Goal: Find specific page/section: Find specific page/section

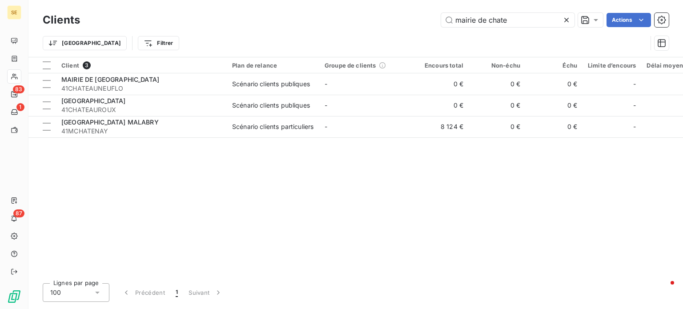
drag, startPoint x: 454, startPoint y: 24, endPoint x: 372, endPoint y: 26, distance: 82.3
click at [374, 28] on div "Clients mairie de chate Actions" at bounding box center [356, 20] width 626 height 19
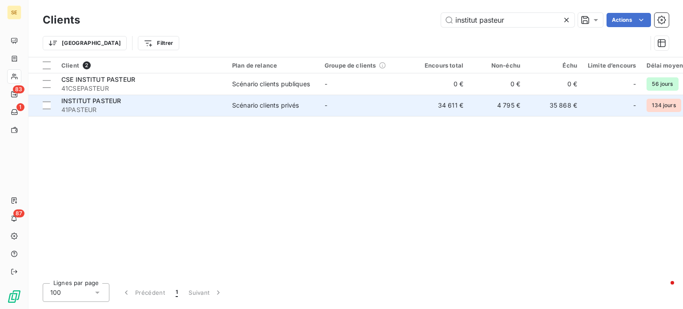
type input "institut pasteur"
click at [209, 102] on div "INSTITUT PASTEUR" at bounding box center [141, 100] width 160 height 9
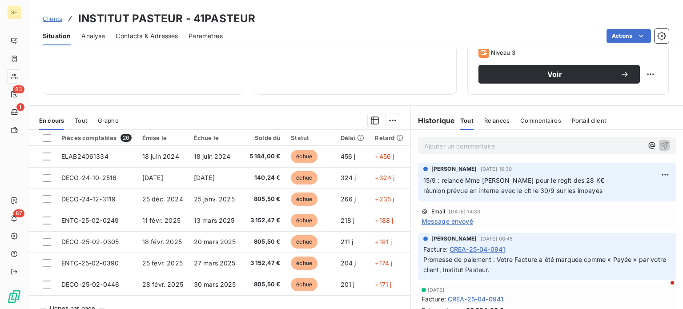
scroll to position [160, 0]
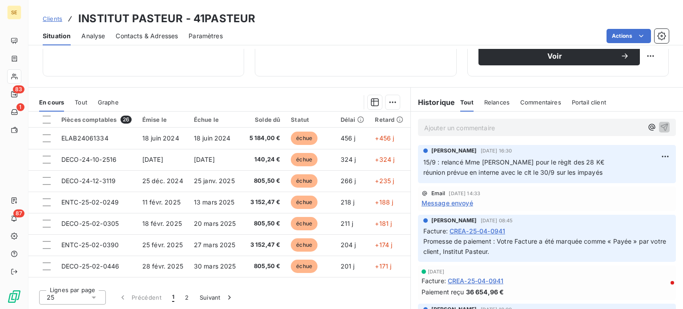
click at [47, 17] on span "Clients" at bounding box center [53, 18] width 20 height 7
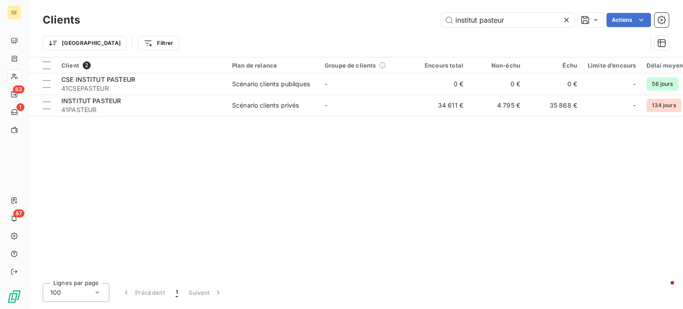
drag, startPoint x: 535, startPoint y: 22, endPoint x: 318, endPoint y: 23, distance: 217.9
click at [318, 23] on div "institut pasteur Actions" at bounding box center [380, 20] width 578 height 14
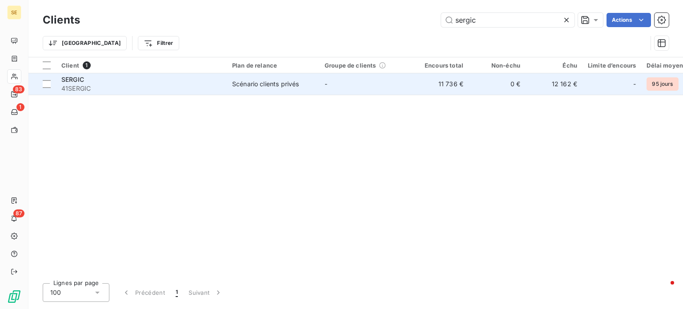
type input "sergic"
click at [229, 83] on td "Scénario clients privés" at bounding box center [273, 83] width 92 height 21
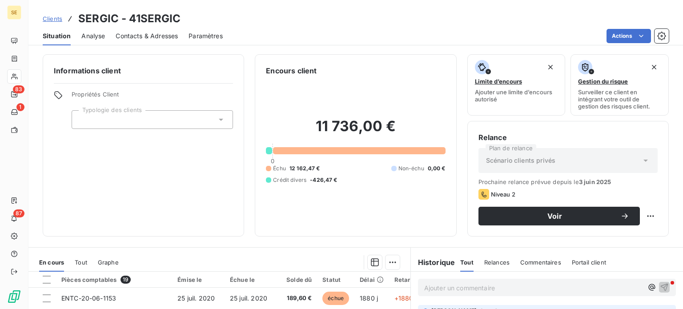
click at [51, 19] on span "Clients" at bounding box center [53, 18] width 20 height 7
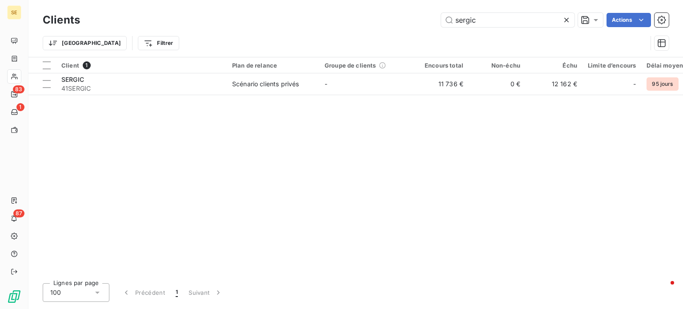
drag, startPoint x: 489, startPoint y: 20, endPoint x: 306, endPoint y: 22, distance: 183.2
click at [306, 22] on div "sergic Actions" at bounding box center [380, 20] width 578 height 14
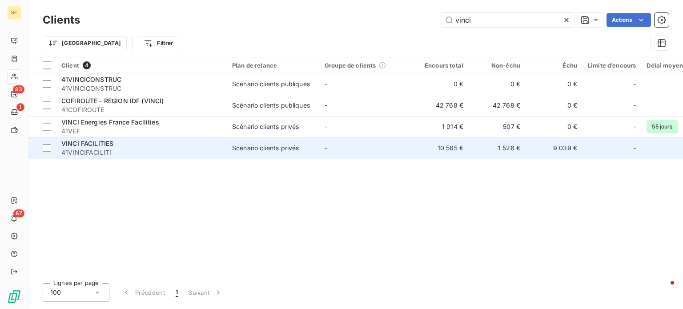
type input "vinci"
click at [131, 143] on div "VINCI FACILITIES" at bounding box center [141, 143] width 160 height 9
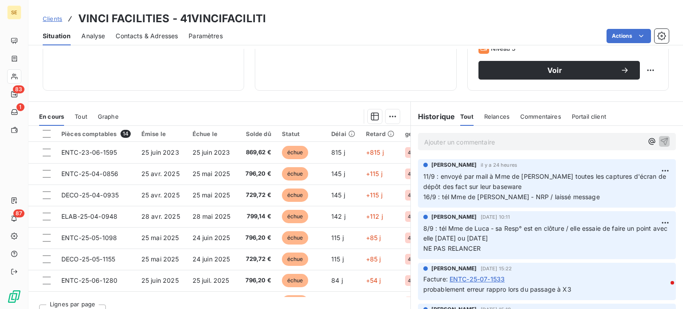
scroll to position [160, 0]
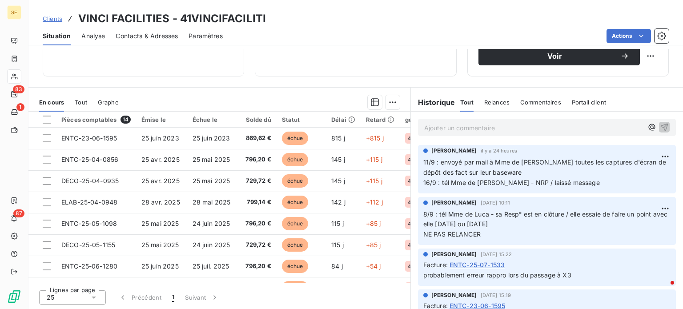
click at [153, 39] on span "Contacts & Adresses" at bounding box center [147, 36] width 62 height 9
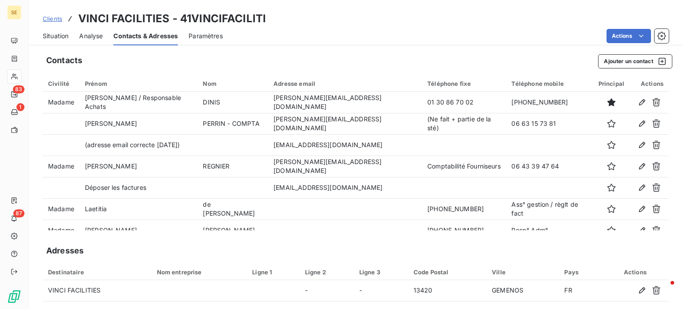
click at [46, 36] on span "Situation" at bounding box center [56, 36] width 26 height 9
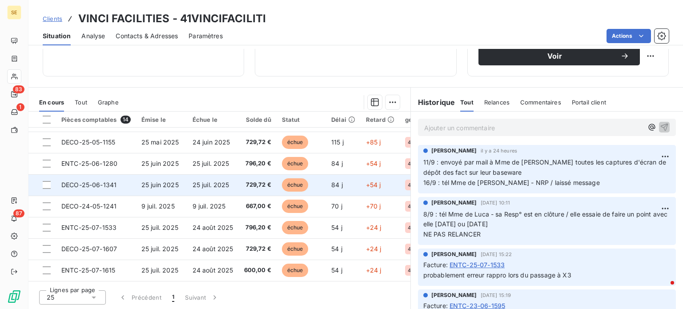
scroll to position [147, 0]
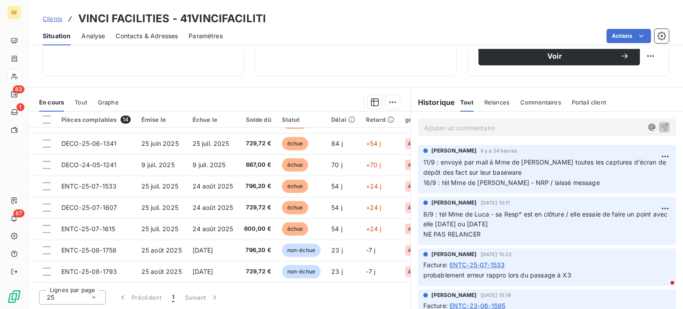
click at [426, 126] on p "Ajouter un commentaire ﻿" at bounding box center [533, 127] width 219 height 11
click at [473, 122] on p "Ajouter un commentaire ﻿" at bounding box center [533, 127] width 219 height 11
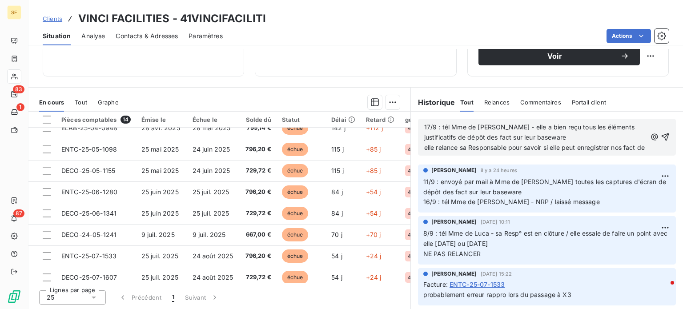
scroll to position [0, 0]
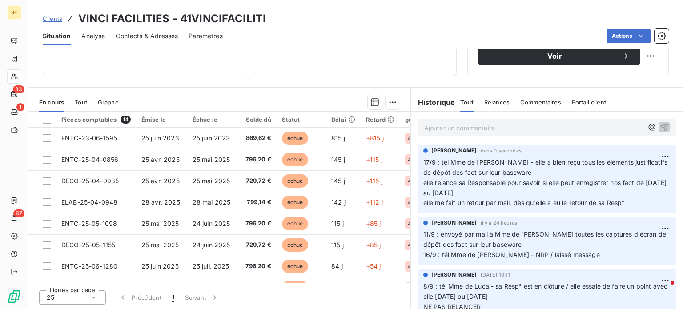
click at [52, 20] on span "Clients" at bounding box center [53, 18] width 20 height 7
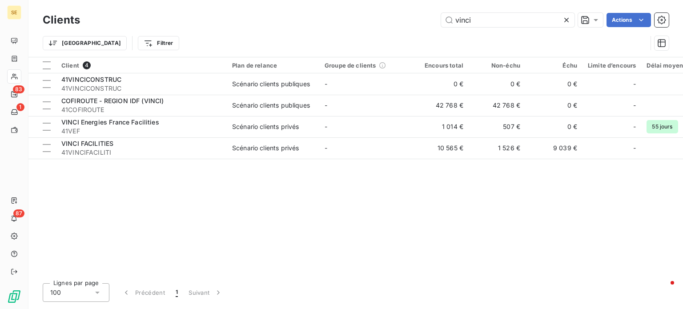
drag, startPoint x: 499, startPoint y: 25, endPoint x: 347, endPoint y: 21, distance: 152.1
click at [348, 21] on div "vinci Actions" at bounding box center [380, 20] width 578 height 14
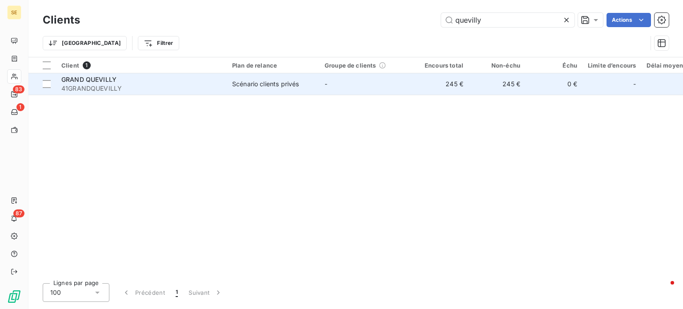
type input "quevilly"
click at [153, 87] on span "41GRANDQUEVILLY" at bounding box center [141, 88] width 160 height 9
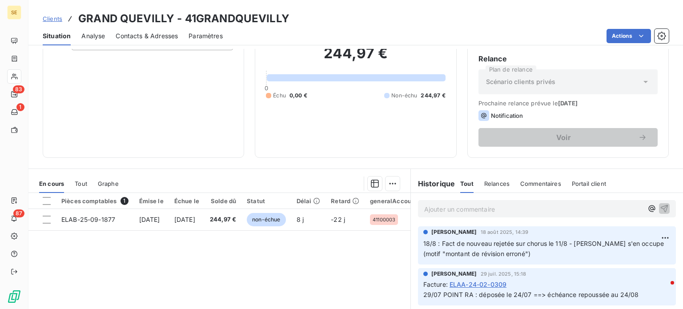
scroll to position [160, 0]
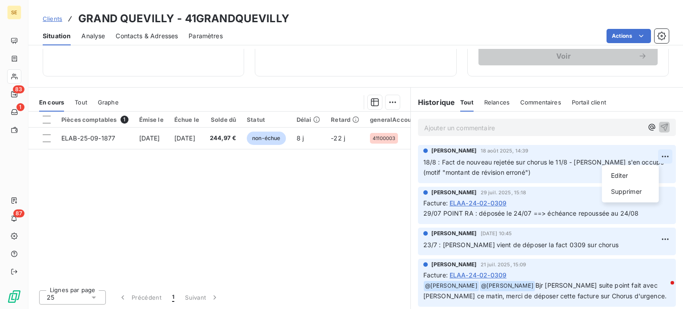
click at [655, 153] on html "SE 83 1 87 Clients GRAND QUEVILLY - 41GRANDQUEVILLY Situation Analyse Contacts …" at bounding box center [341, 154] width 683 height 309
click at [55, 16] on span "Clients" at bounding box center [53, 18] width 20 height 7
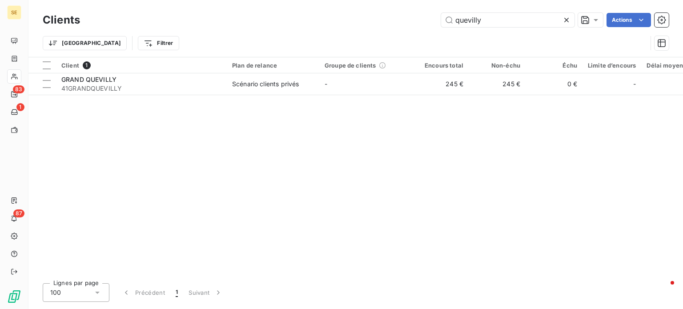
drag, startPoint x: 492, startPoint y: 15, endPoint x: 349, endPoint y: 16, distance: 143.6
click at [349, 15] on div "quevilly Actions" at bounding box center [380, 20] width 578 height 14
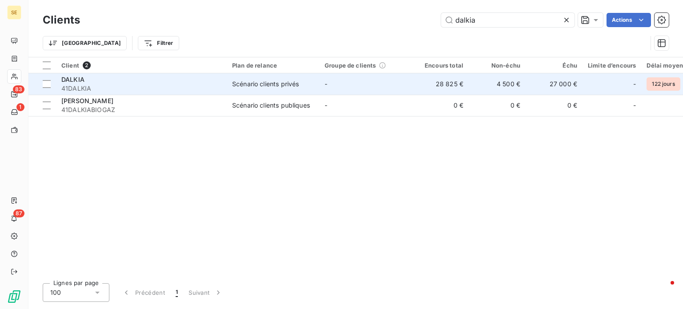
type input "dalkia"
click at [305, 79] on td "Scénario clients privés" at bounding box center [273, 83] width 92 height 21
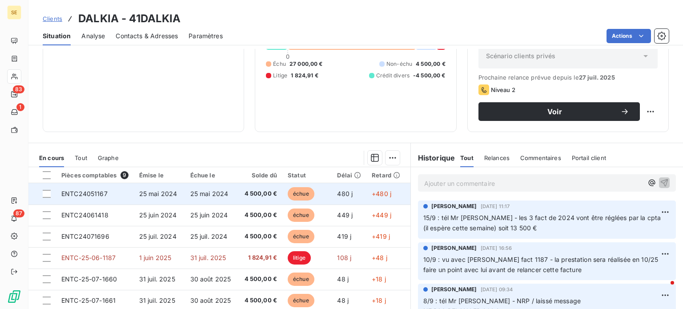
scroll to position [160, 0]
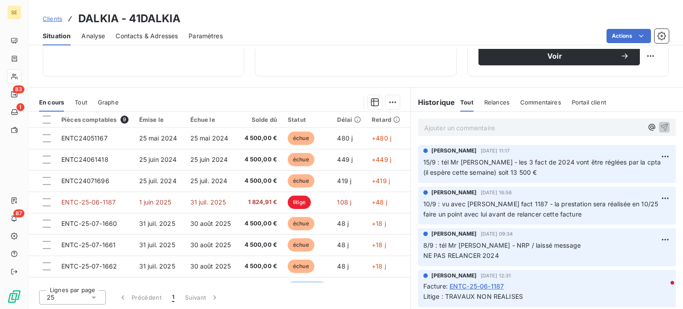
click at [52, 17] on span "Clients" at bounding box center [53, 18] width 20 height 7
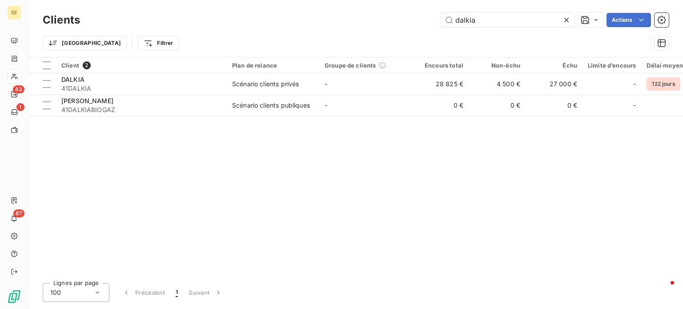
drag, startPoint x: 502, startPoint y: 22, endPoint x: 346, endPoint y: 18, distance: 155.7
click at [349, 17] on div "dalkia Actions" at bounding box center [380, 20] width 578 height 14
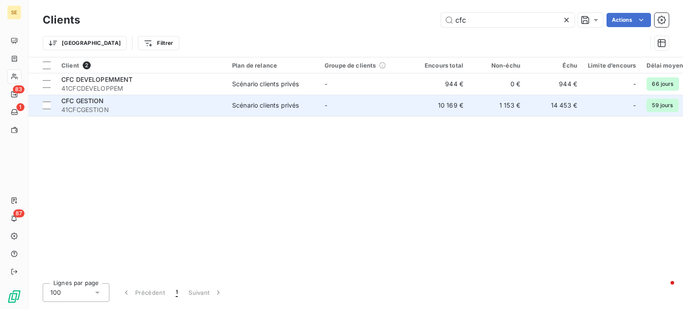
type input "cfc"
click at [176, 109] on span "41CFCGESTION" at bounding box center [141, 109] width 160 height 9
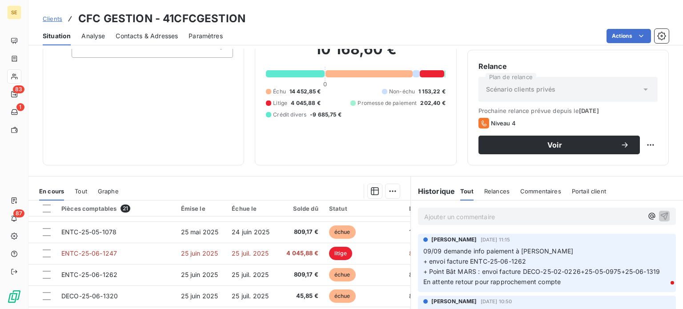
scroll to position [133, 0]
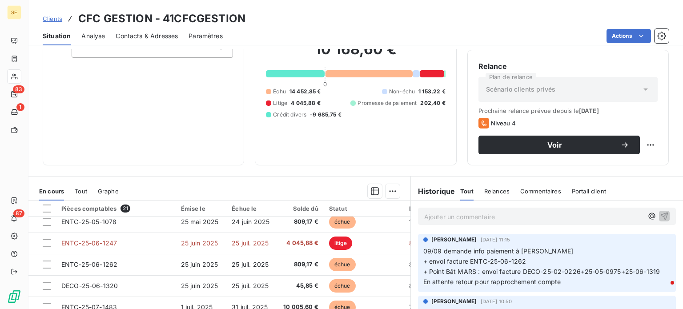
click at [49, 19] on span "Clients" at bounding box center [53, 18] width 20 height 7
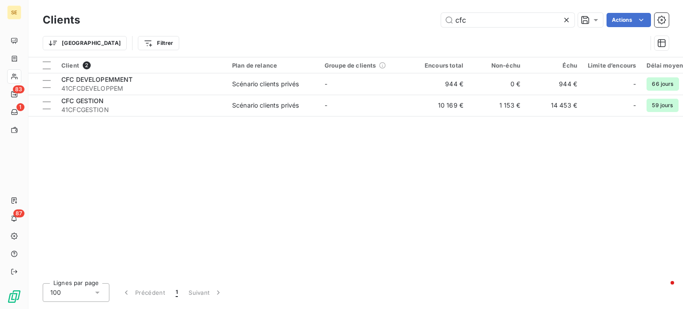
drag, startPoint x: 503, startPoint y: 20, endPoint x: 420, endPoint y: 22, distance: 83.6
click at [420, 22] on div "cfc Actions" at bounding box center [380, 20] width 578 height 14
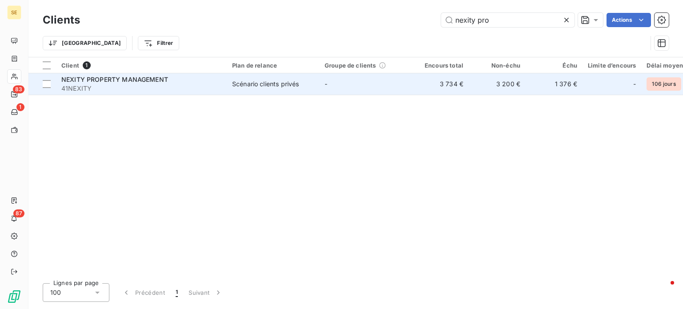
type input "nexity pro"
click at [92, 81] on span "NEXITY PROPERTY MANAGEMENT" at bounding box center [114, 80] width 107 height 8
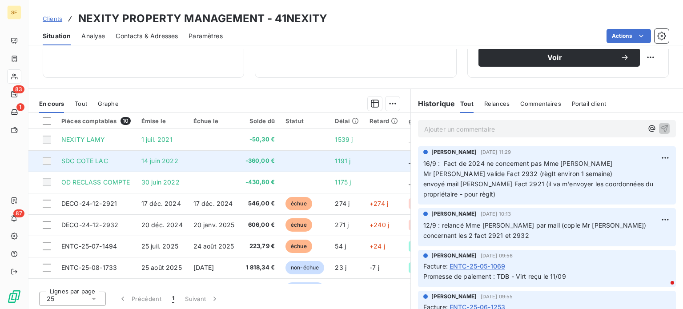
scroll to position [160, 0]
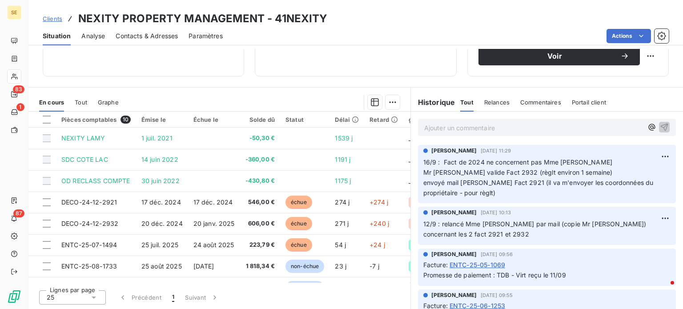
click at [49, 19] on span "Clients" at bounding box center [53, 18] width 20 height 7
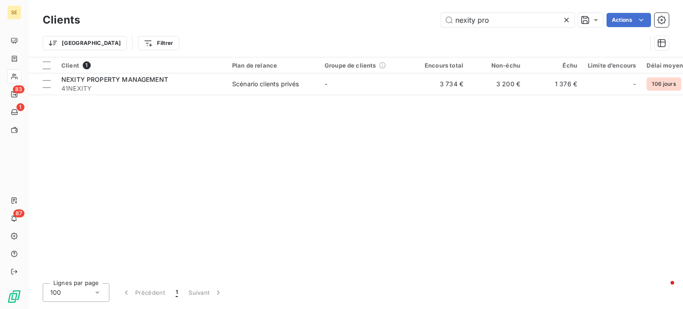
drag, startPoint x: 496, startPoint y: 16, endPoint x: 388, endPoint y: 17, distance: 108.1
click at [388, 17] on div "nexity pro Actions" at bounding box center [380, 20] width 578 height 14
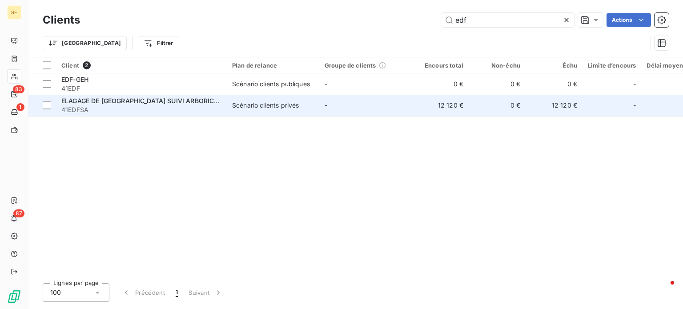
type input "edf"
click at [185, 101] on span "ELAGAGE DE [GEOGRAPHIC_DATA] SUIVI ARBORICOLE" at bounding box center [143, 101] width 165 height 8
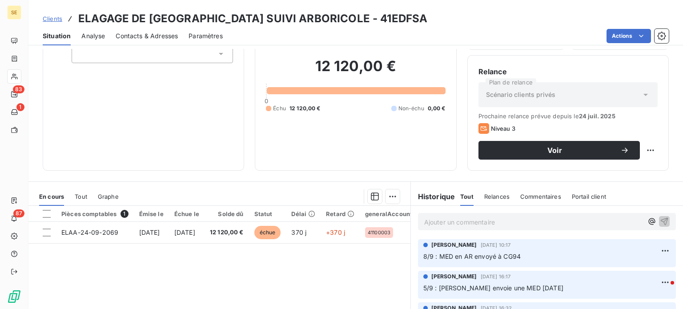
scroll to position [160, 0]
